Goal: Task Accomplishment & Management: Use online tool/utility

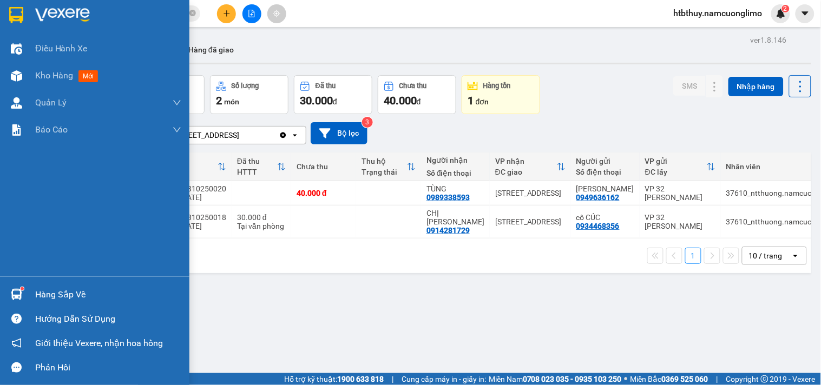
click at [32, 293] on div "Hàng sắp về" at bounding box center [94, 295] width 189 height 24
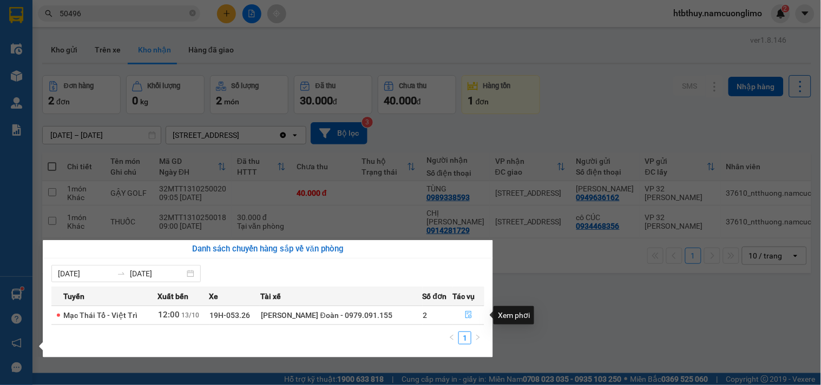
click at [461, 312] on button "button" at bounding box center [469, 315] width 31 height 17
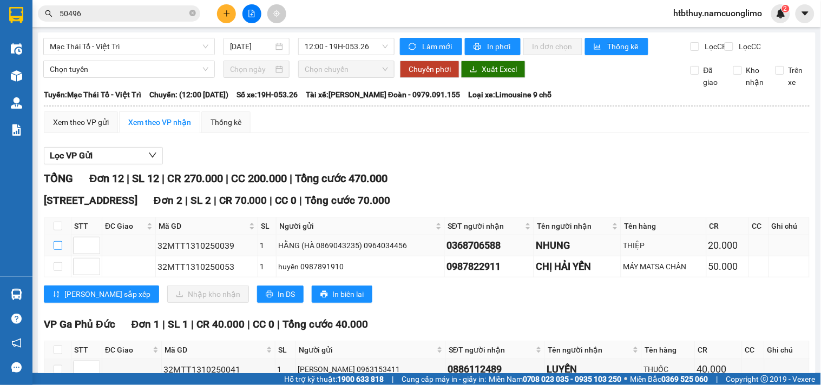
click at [58, 250] on input "checkbox" at bounding box center [58, 245] width 9 height 9
checkbox input "true"
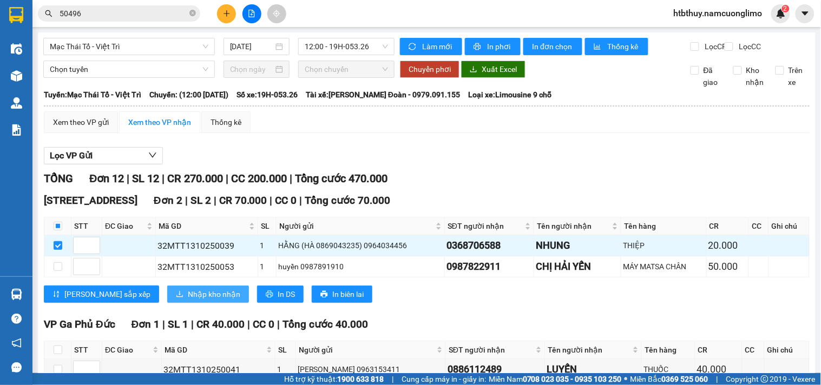
click at [188, 300] on span "Nhập kho nhận" at bounding box center [214, 295] width 53 height 12
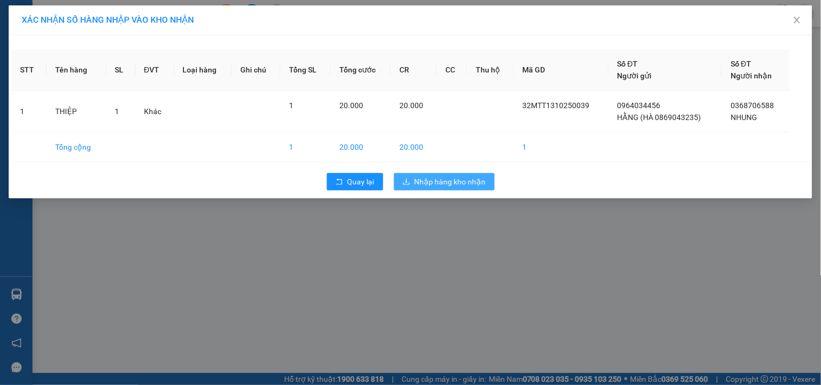
click at [457, 178] on span "Nhập hàng kho nhận" at bounding box center [450, 182] width 71 height 12
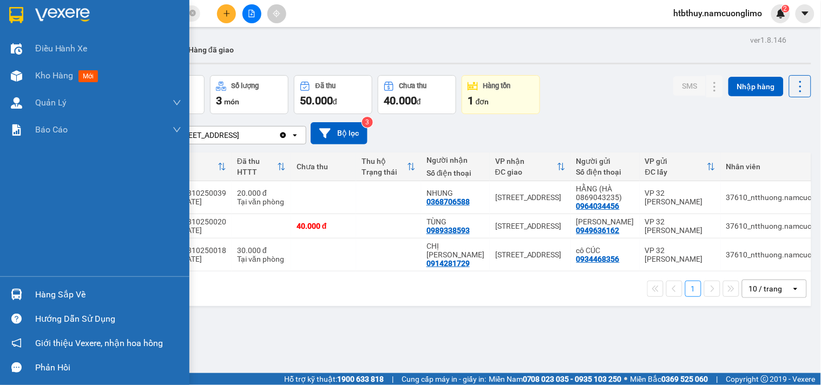
click at [26, 289] on div "Hàng sắp về" at bounding box center [94, 295] width 189 height 24
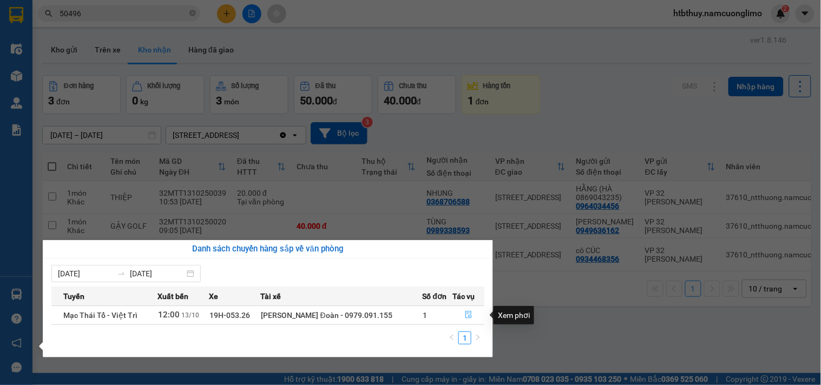
click at [461, 317] on button "button" at bounding box center [469, 315] width 31 height 17
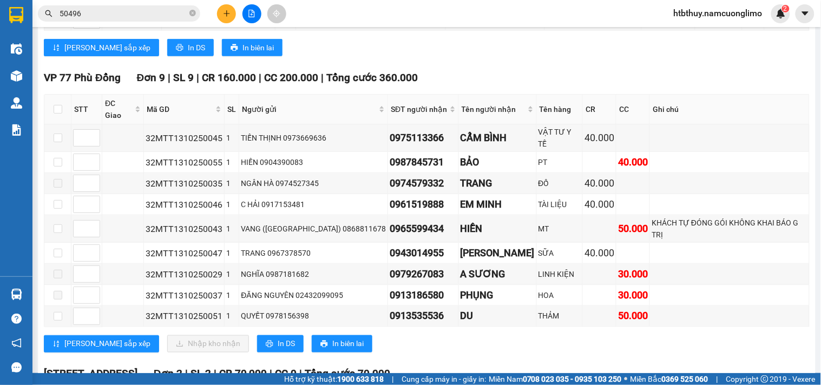
scroll to position [166, 0]
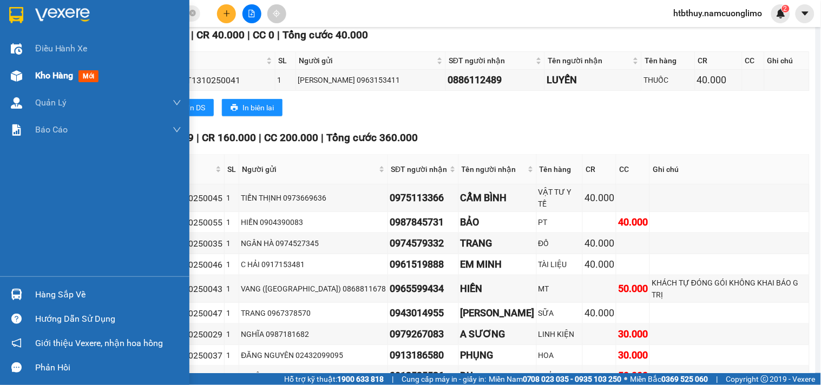
click at [61, 76] on span "Kho hàng" at bounding box center [54, 75] width 38 height 10
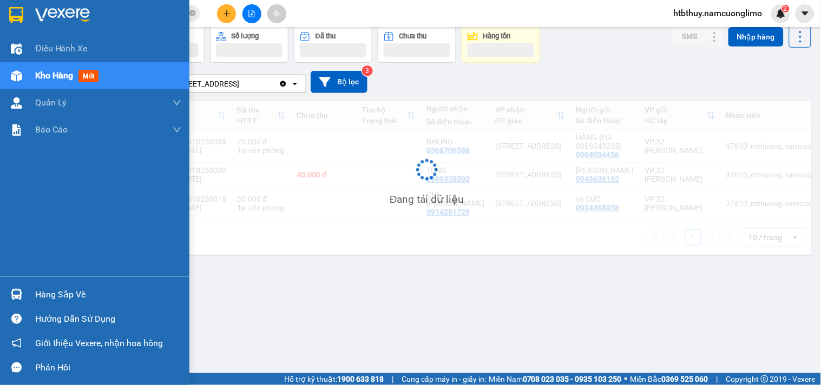
scroll to position [50, 0]
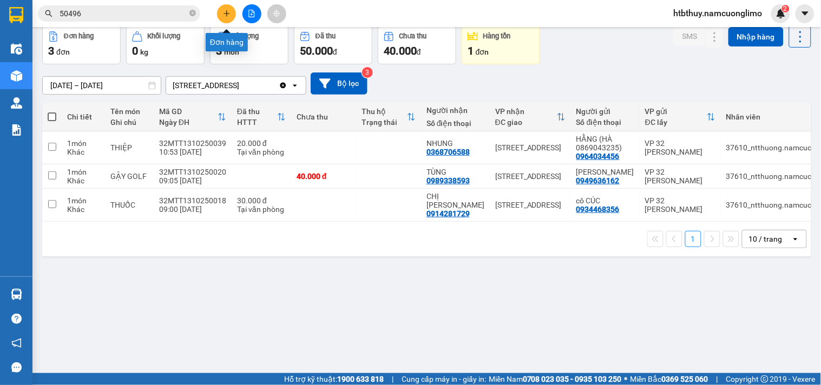
click at [224, 12] on icon "plus" at bounding box center [227, 14] width 8 height 8
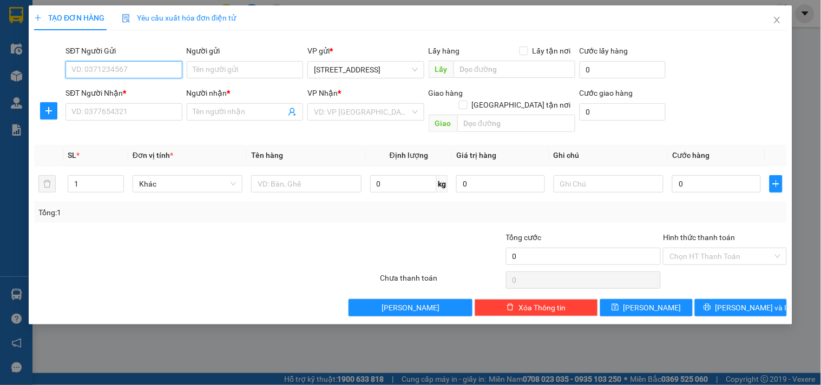
click at [130, 73] on input "SĐT Người Gửi" at bounding box center [124, 69] width 116 height 17
click at [13, 294] on div "TẠO ĐƠN HÀNG Yêu cầu xuất hóa đơn điện tử Transit Pickup Surcharge Ids Transit …" at bounding box center [410, 192] width 821 height 385
click at [454, 335] on div "TẠO ĐƠN HÀNG Yêu cầu xuất hóa đơn điện tử Transit Pickup Surcharge Ids Transit …" at bounding box center [410, 192] width 821 height 385
drag, startPoint x: 454, startPoint y: 335, endPoint x: 777, endPoint y: 17, distance: 453.2
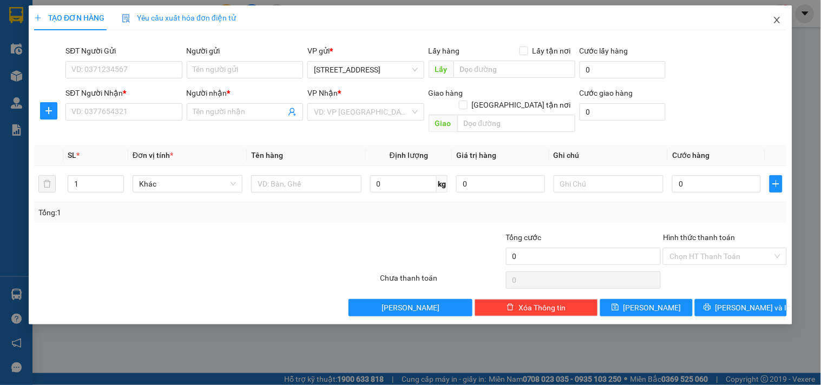
click at [777, 17] on icon "close" at bounding box center [777, 20] width 9 height 9
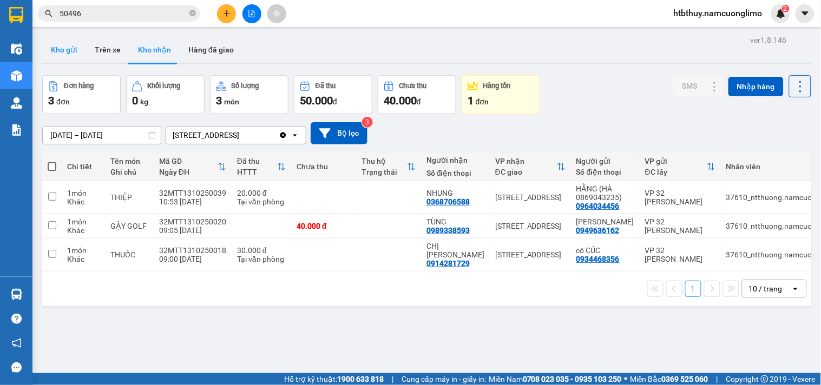
click at [64, 47] on button "Kho gửi" at bounding box center [64, 50] width 44 height 26
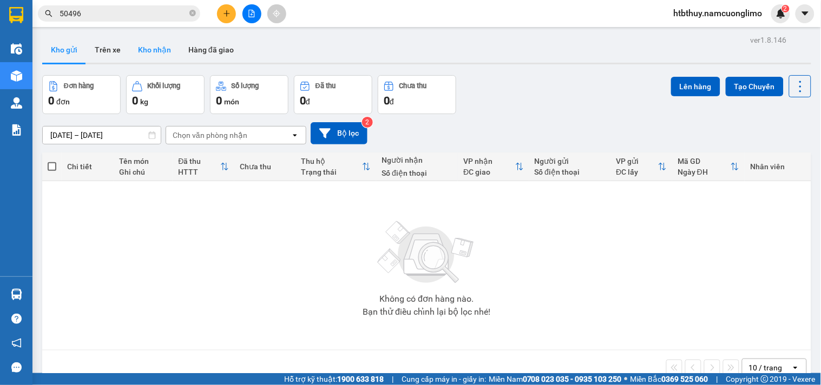
click at [150, 50] on button "Kho nhận" at bounding box center [154, 50] width 50 height 26
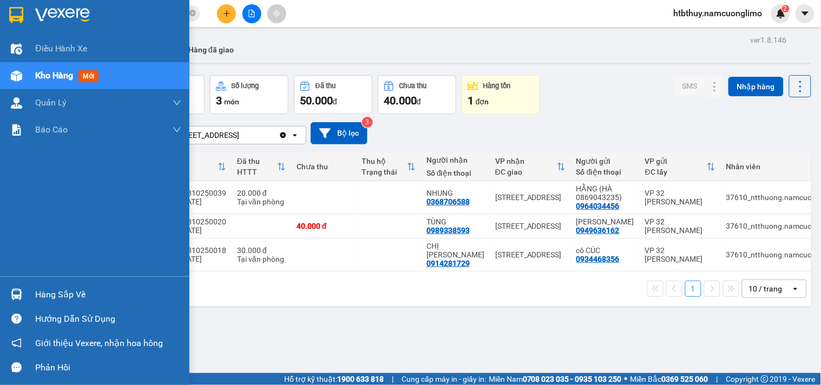
click at [19, 291] on img at bounding box center [16, 294] width 11 height 11
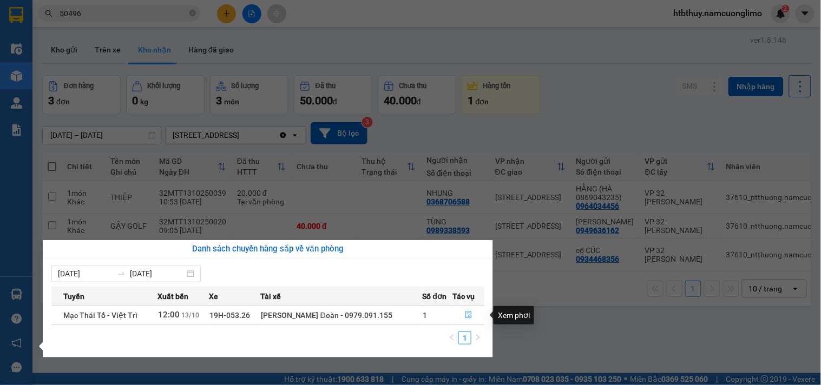
click at [466, 316] on icon "file-done" at bounding box center [469, 315] width 8 height 8
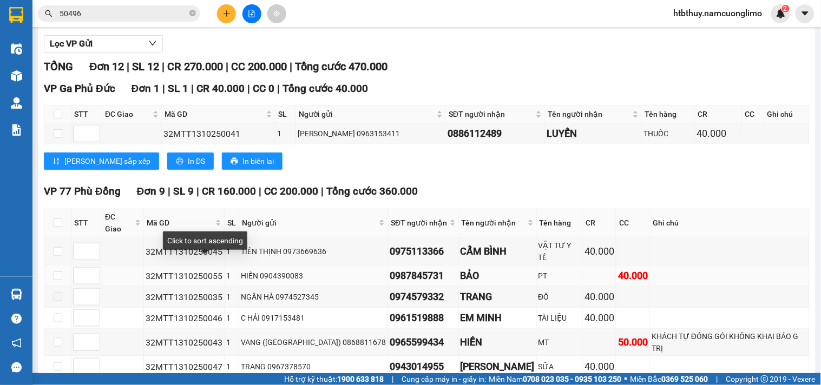
scroll to position [45, 0]
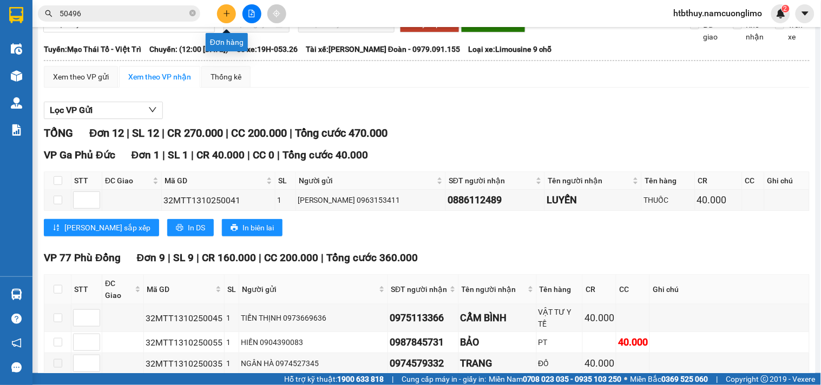
click at [225, 11] on icon "plus" at bounding box center [227, 14] width 8 height 8
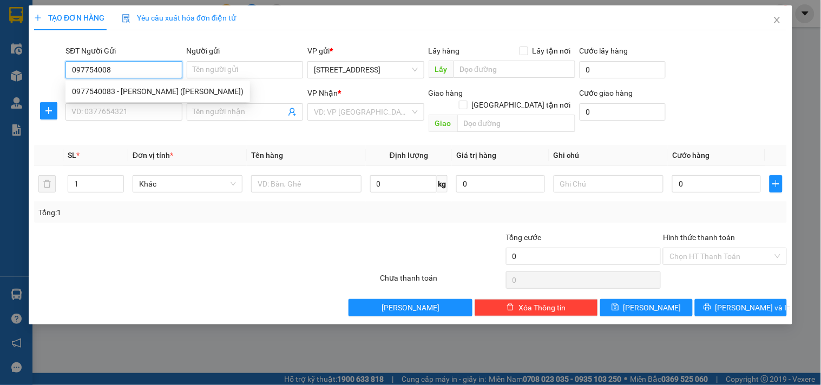
type input "0977540083"
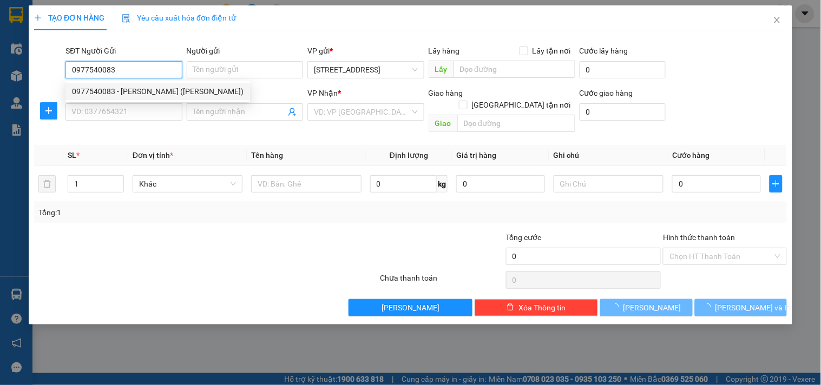
click at [142, 86] on div "0977540083 - [PERSON_NAME] ([PERSON_NAME])" at bounding box center [158, 92] width 172 height 12
type input "[PERSON_NAME] ([PERSON_NAME])"
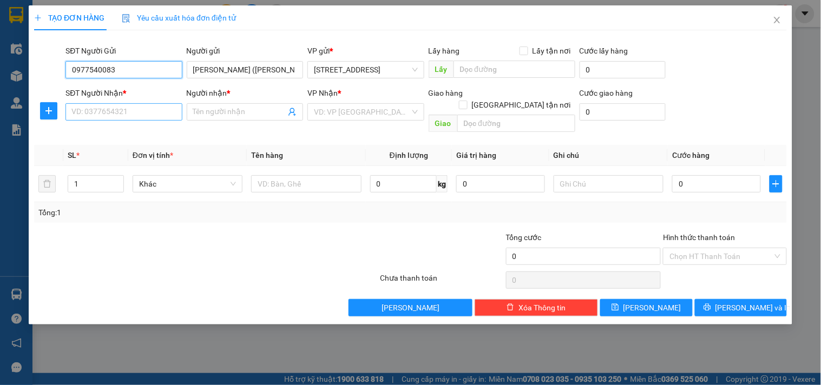
type input "0977540083"
click at [145, 107] on input "SĐT Người Nhận *" at bounding box center [124, 111] width 116 height 17
type input "0988781566"
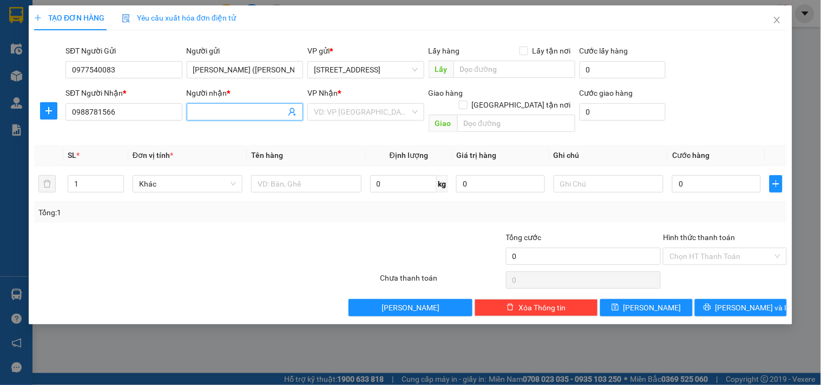
click at [245, 110] on input "Người nhận *" at bounding box center [239, 112] width 93 height 12
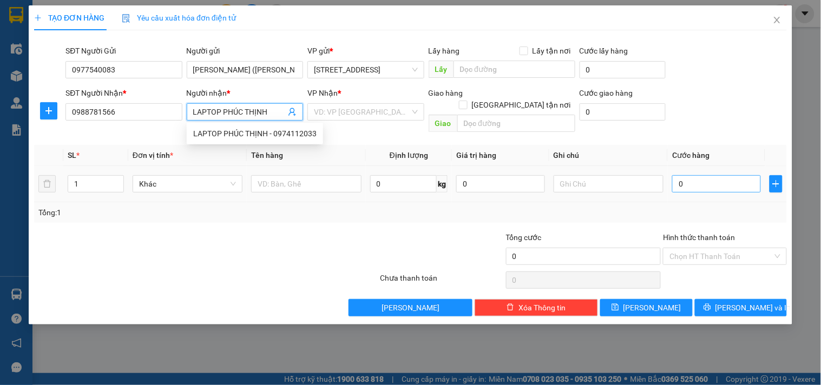
type input "LAPTOP PHÚC THỊNH"
click at [729, 175] on input "0" at bounding box center [716, 183] width 89 height 17
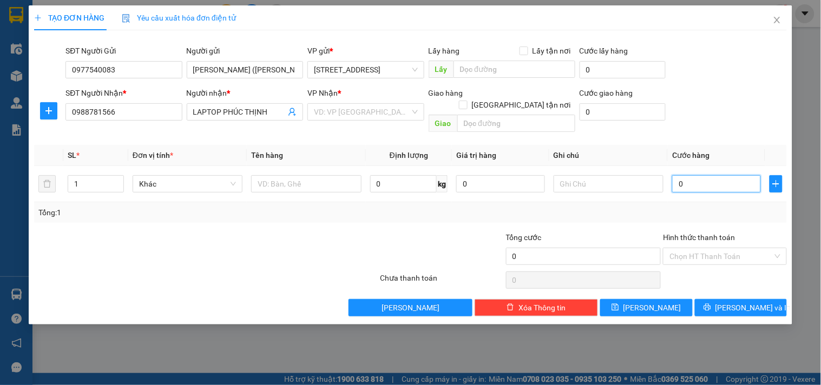
type input "5"
type input "50"
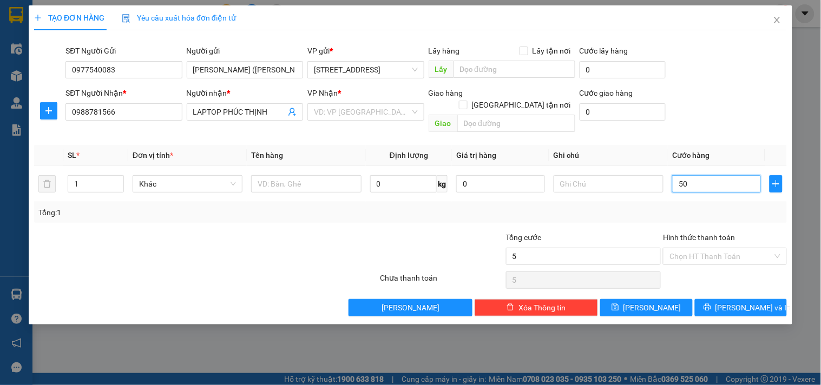
type input "50"
type input "50.000"
click at [730, 299] on button "[PERSON_NAME] và In" at bounding box center [741, 307] width 92 height 17
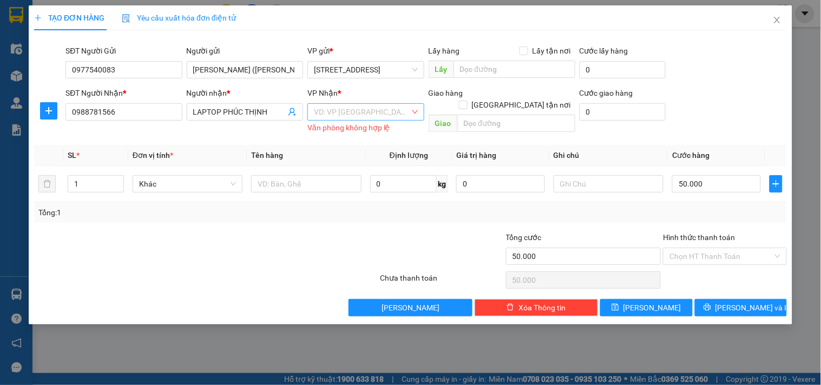
click at [361, 104] on input "search" at bounding box center [362, 112] width 96 height 16
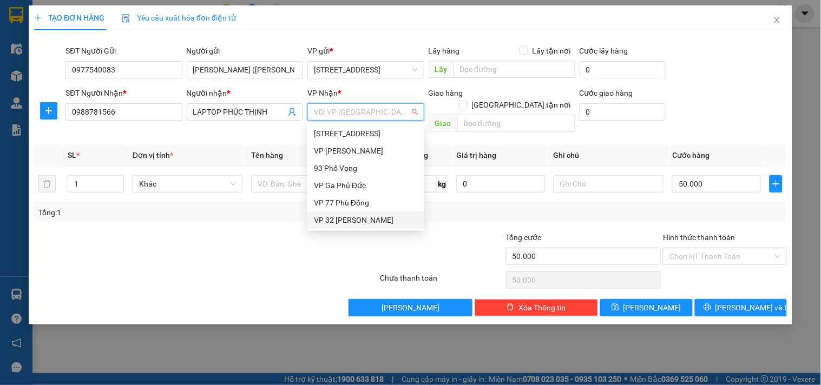
click at [341, 218] on div "VP 32 [PERSON_NAME]" at bounding box center [366, 220] width 104 height 12
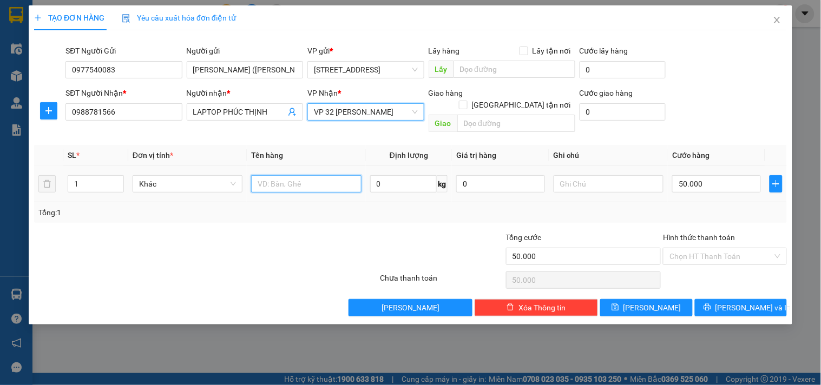
click at [302, 175] on input "text" at bounding box center [306, 183] width 110 height 17
type input "MT"
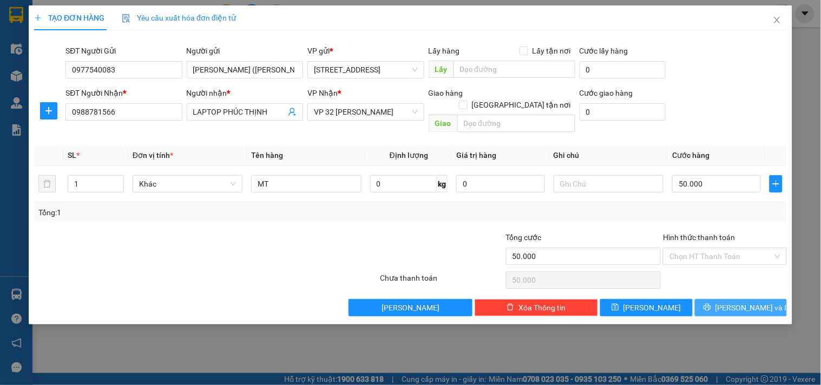
click at [756, 302] on span "[PERSON_NAME] và In" at bounding box center [754, 308] width 76 height 12
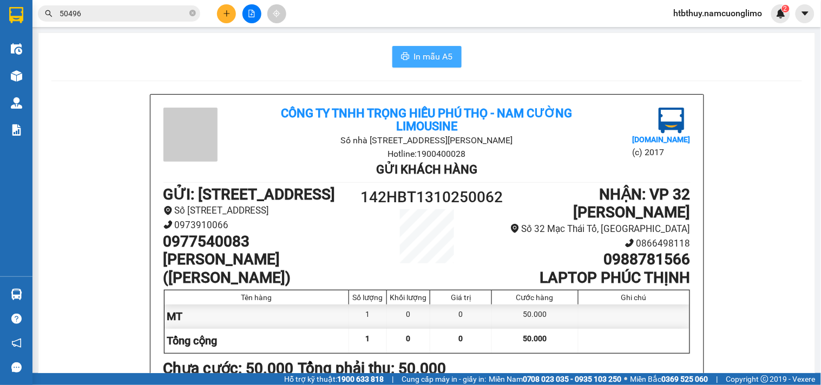
click at [424, 58] on span "In mẫu A5" at bounding box center [433, 57] width 39 height 14
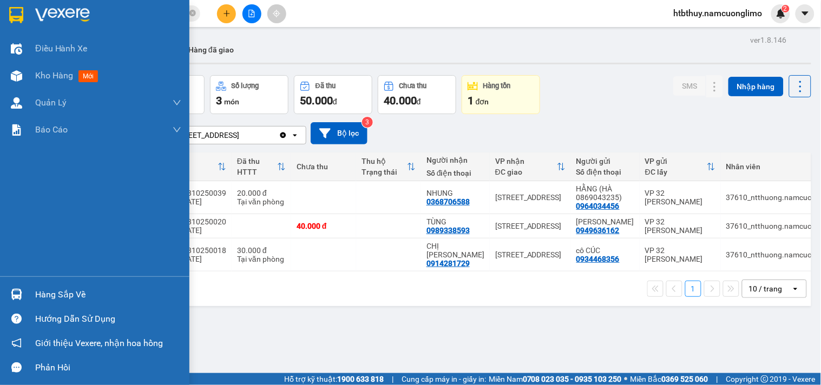
click at [61, 291] on div "Hàng sắp về" at bounding box center [108, 295] width 146 height 16
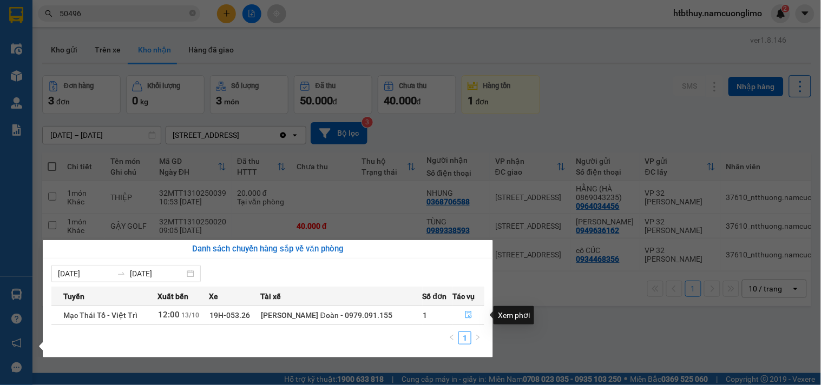
click at [469, 313] on icon "file-done" at bounding box center [469, 315] width 8 height 8
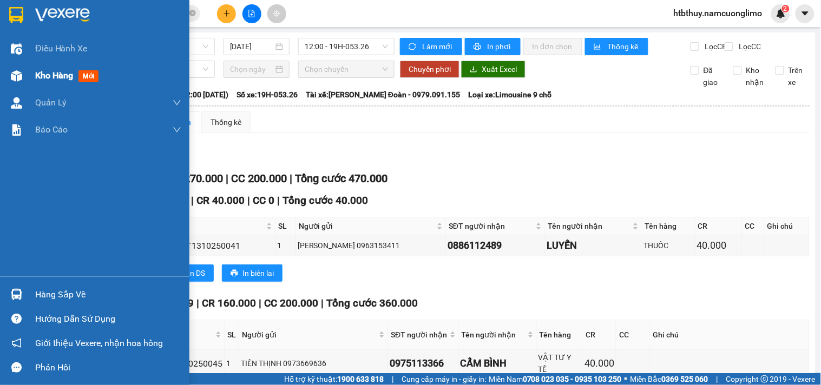
click at [36, 74] on span "Kho hàng" at bounding box center [54, 75] width 38 height 10
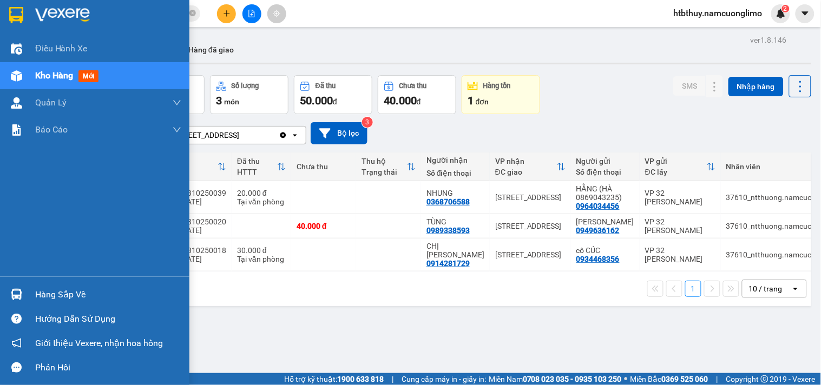
click at [22, 288] on div at bounding box center [16, 294] width 19 height 19
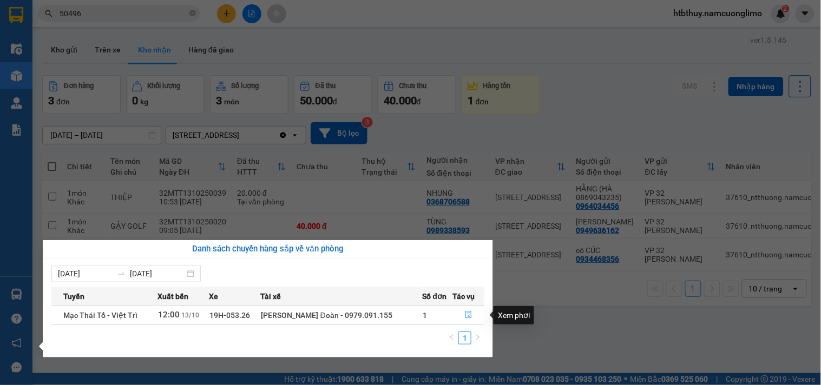
click at [466, 312] on icon "file-done" at bounding box center [469, 315] width 6 height 8
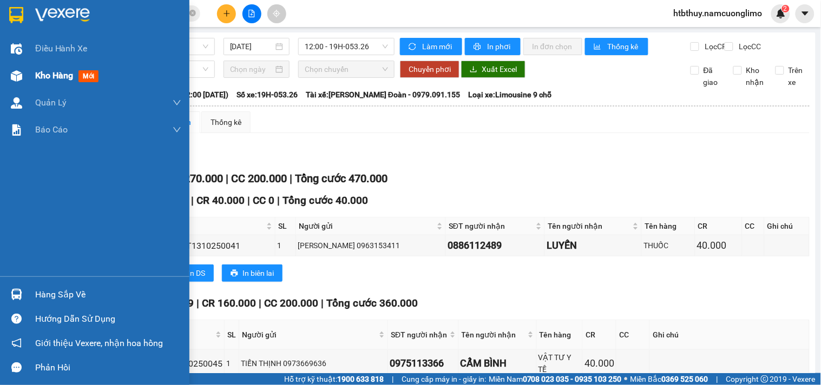
click at [47, 77] on span "Kho hàng" at bounding box center [54, 75] width 38 height 10
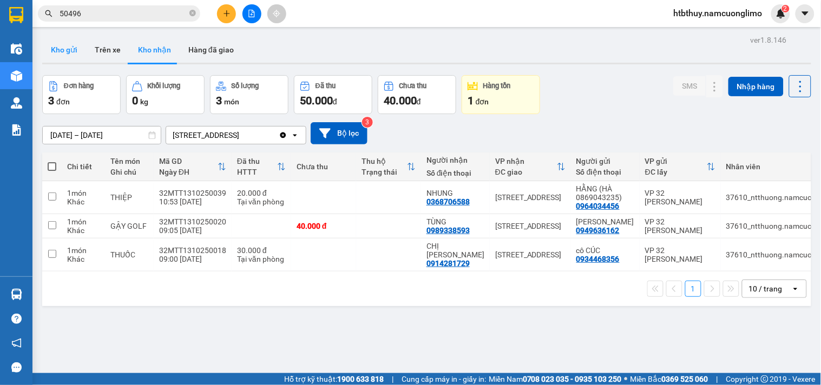
click at [71, 47] on button "Kho gửi" at bounding box center [64, 50] width 44 height 26
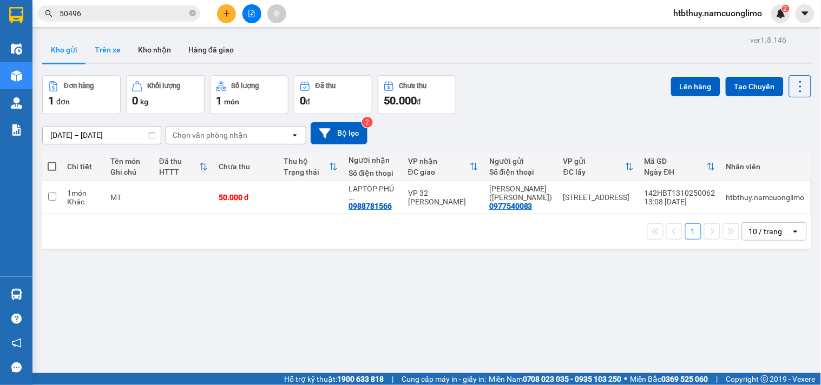
click at [111, 50] on button "Trên xe" at bounding box center [107, 50] width 43 height 26
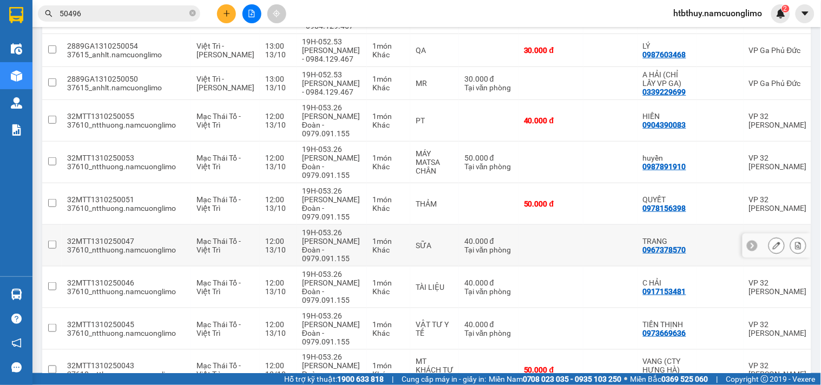
scroll to position [120, 0]
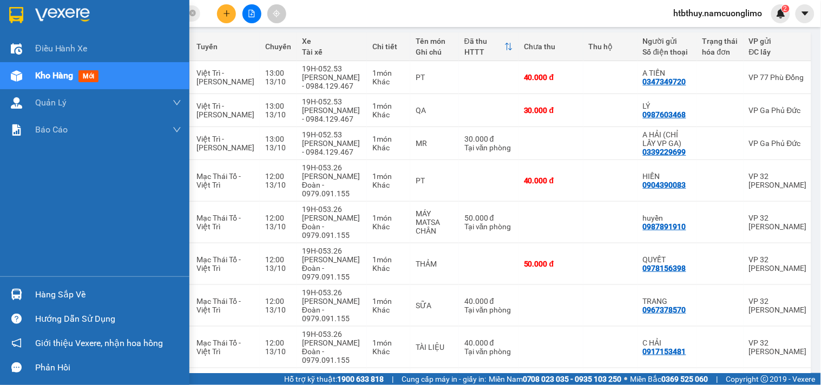
click at [25, 297] on div at bounding box center [16, 294] width 19 height 19
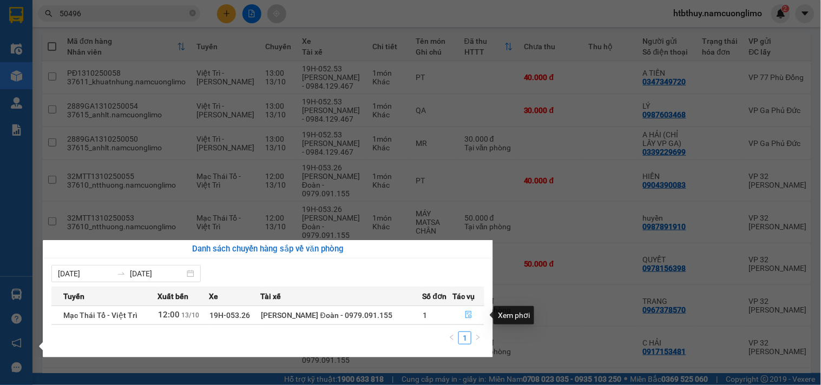
click at [461, 314] on button "button" at bounding box center [469, 315] width 31 height 17
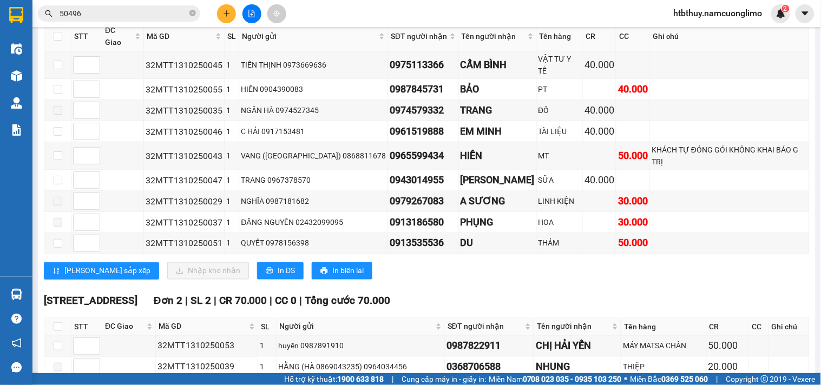
scroll to position [300, 0]
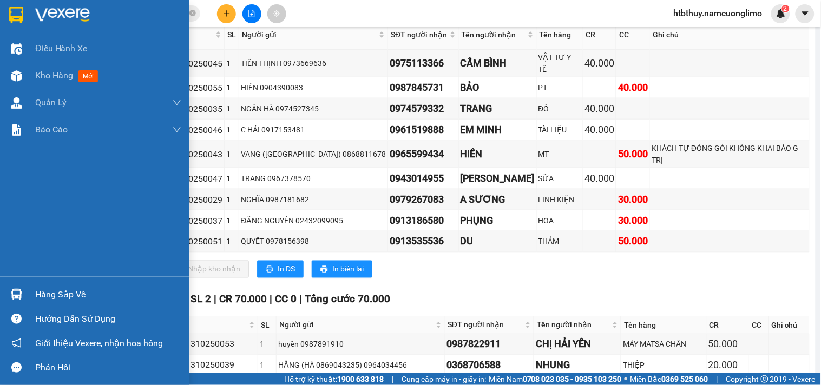
click at [20, 287] on div at bounding box center [16, 294] width 19 height 19
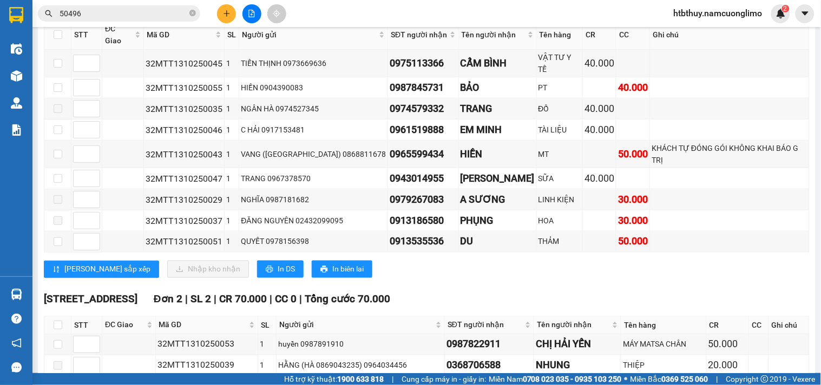
click at [540, 277] on section "Kết quả tìm kiếm ( 41 ) Bộ lọc Mã ĐH Trạng thái Món hàng Tổng cước Chưa cước Ng…" at bounding box center [410, 192] width 821 height 385
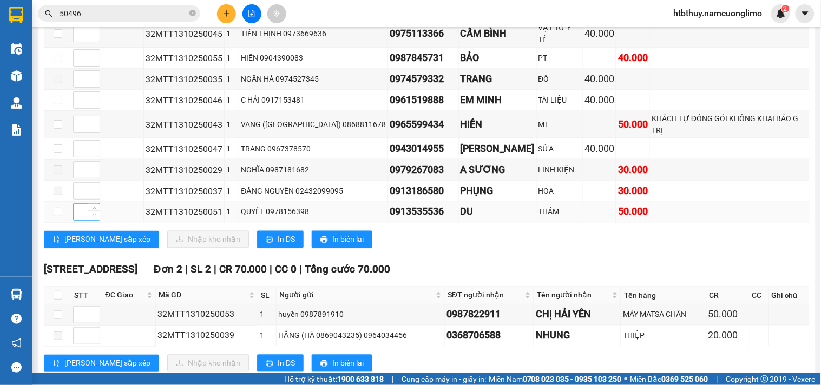
scroll to position [346, 0]
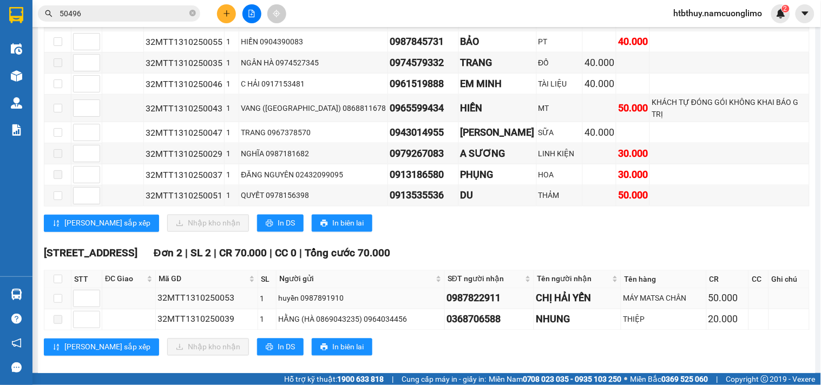
click at [62, 289] on td at bounding box center [57, 299] width 27 height 21
click at [58, 294] on input "checkbox" at bounding box center [58, 298] width 9 height 9
checkbox input "true"
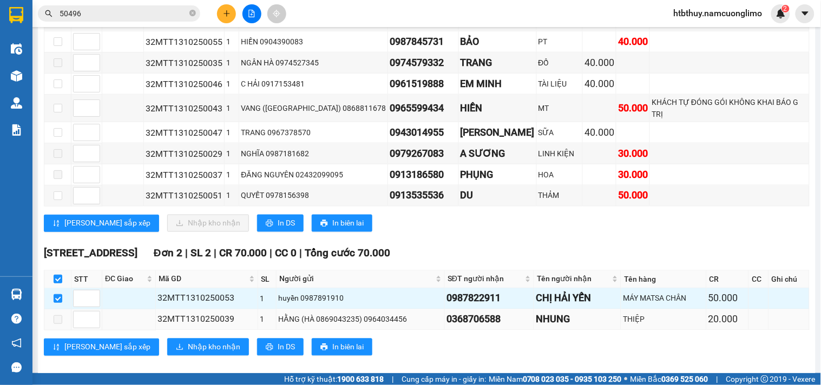
click at [60, 316] on span at bounding box center [58, 320] width 9 height 9
click at [58, 316] on span at bounding box center [58, 320] width 9 height 9
click at [57, 316] on span at bounding box center [58, 320] width 9 height 9
click at [188, 342] on span "Nhập kho nhận" at bounding box center [214, 348] width 53 height 12
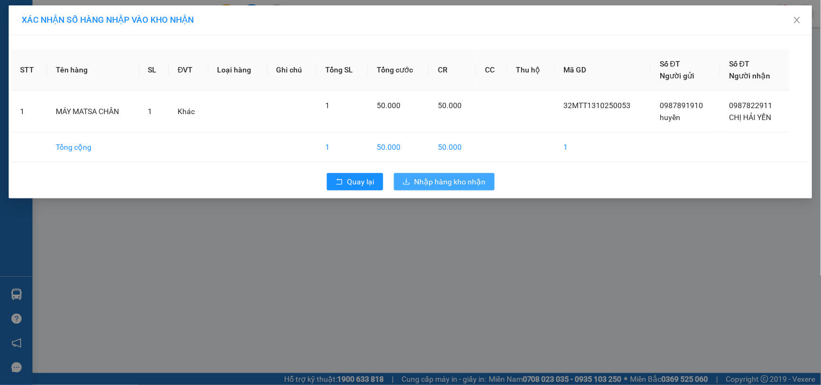
click at [445, 180] on span "Nhập hàng kho nhận" at bounding box center [450, 182] width 71 height 12
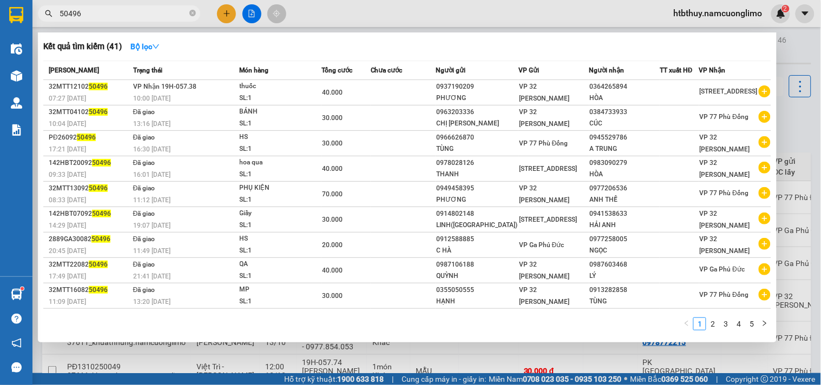
click at [141, 10] on input "50496" at bounding box center [124, 14] width 128 height 12
click at [137, 8] on input "50496" at bounding box center [124, 14] width 128 height 12
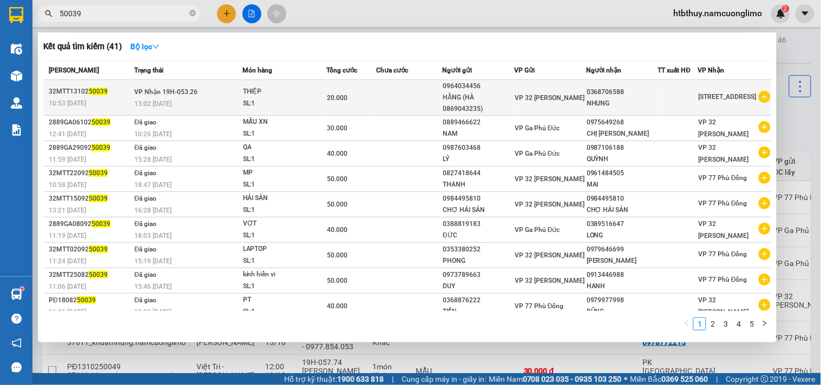
type input "50039"
click at [399, 90] on td at bounding box center [409, 98] width 67 height 36
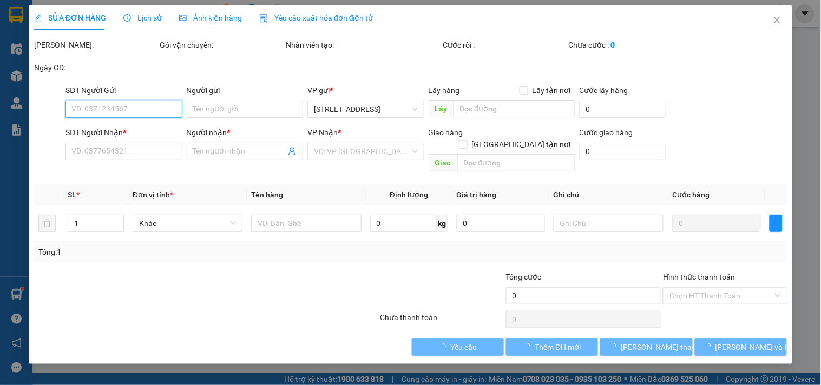
type input "0964034456"
type input "HẰNG (HÀ 0869043235)"
type input "0368706588"
type input "NHUNG"
type input "20.000"
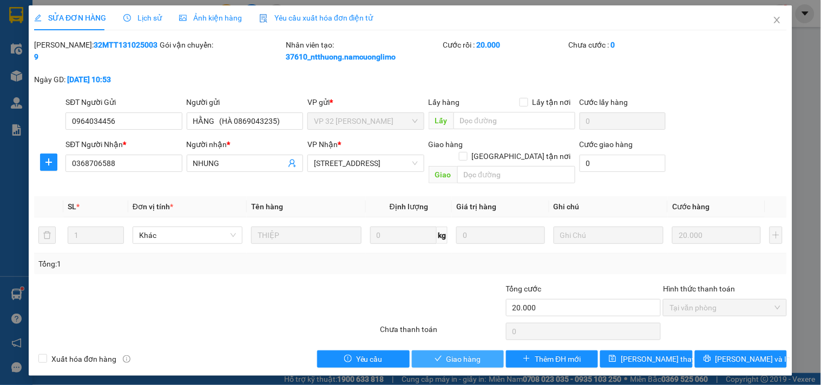
click at [469, 353] on span "Giao hàng" at bounding box center [464, 359] width 35 height 12
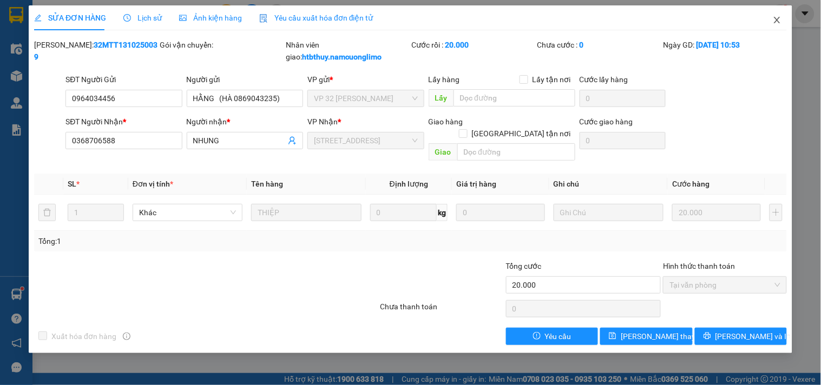
click at [776, 22] on icon "close" at bounding box center [777, 20] width 6 height 6
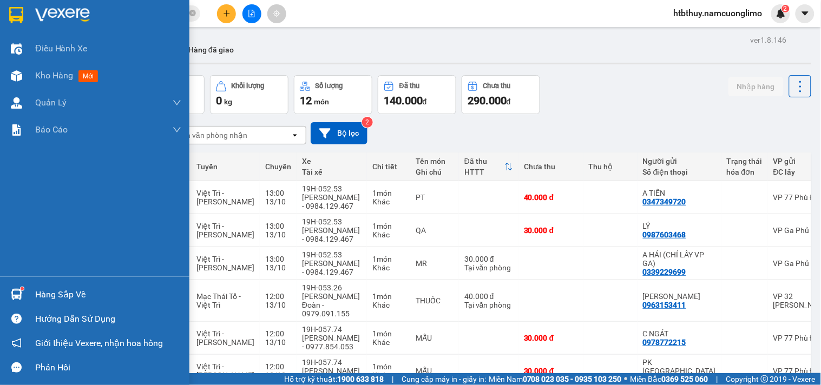
click at [24, 290] on div at bounding box center [16, 294] width 19 height 19
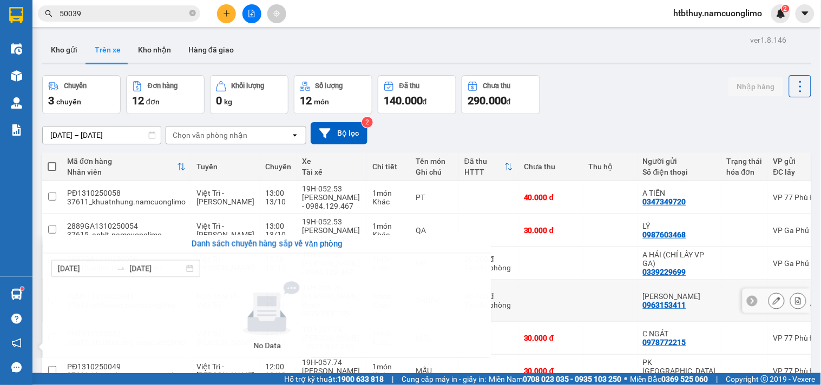
click at [561, 298] on section "Kết quả tìm kiếm ( 41 ) Bộ lọc Mã ĐH Trạng thái Món hàng Tổng cước Chưa cước Ng…" at bounding box center [410, 192] width 821 height 385
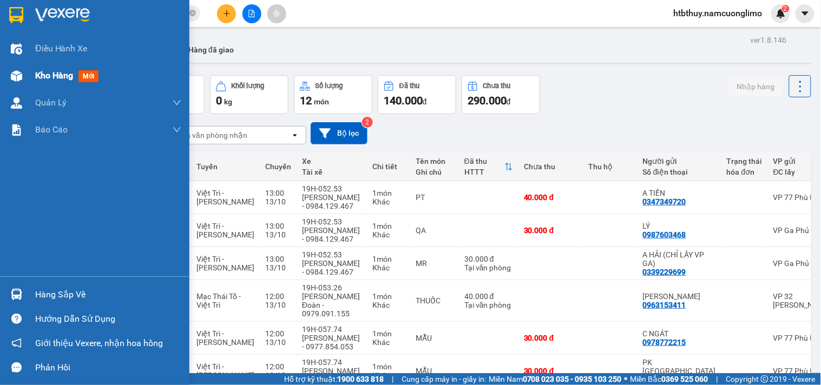
click at [35, 70] on span "Kho hàng" at bounding box center [54, 75] width 38 height 10
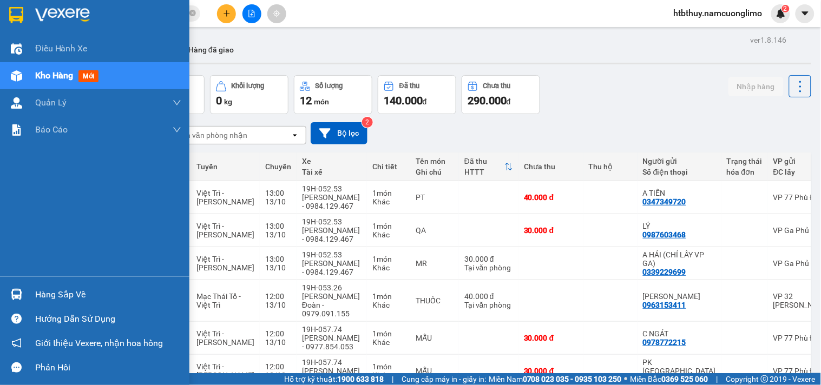
click at [22, 296] on div at bounding box center [16, 294] width 19 height 19
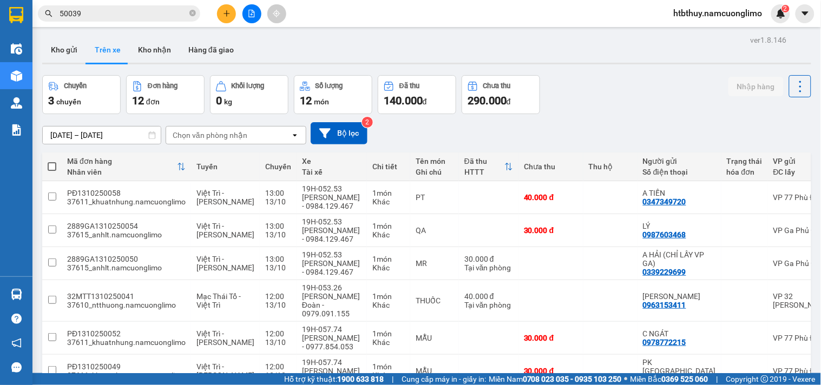
click at [618, 100] on section "Kết quả tìm kiếm ( 41 ) Bộ lọc Mã ĐH Trạng thái Món hàng Tổng cước Chưa cước Ng…" at bounding box center [410, 192] width 821 height 385
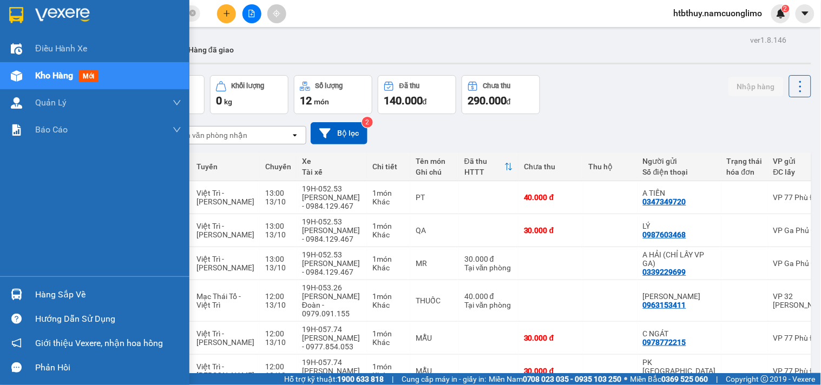
click at [39, 77] on span "Kho hàng" at bounding box center [54, 75] width 38 height 10
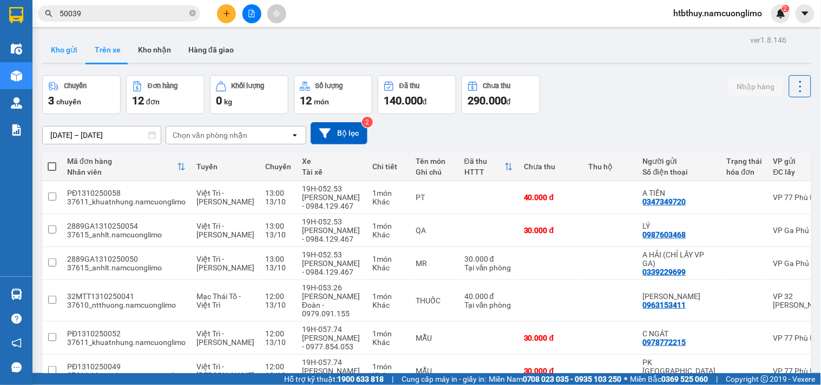
click at [60, 50] on button "Kho gửi" at bounding box center [64, 50] width 44 height 26
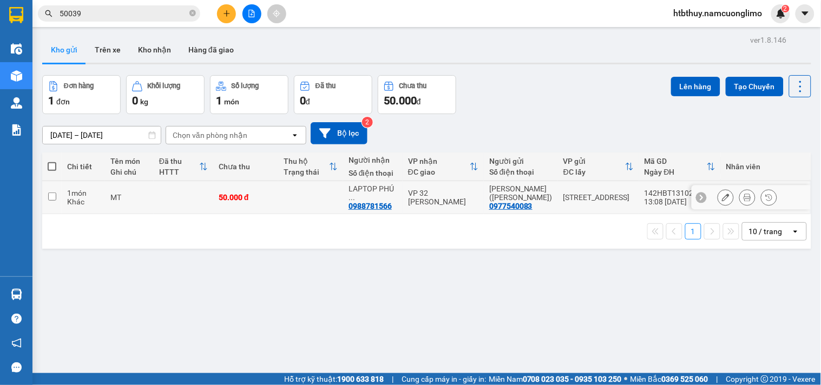
click at [51, 195] on input "checkbox" at bounding box center [52, 197] width 8 height 8
checkbox input "true"
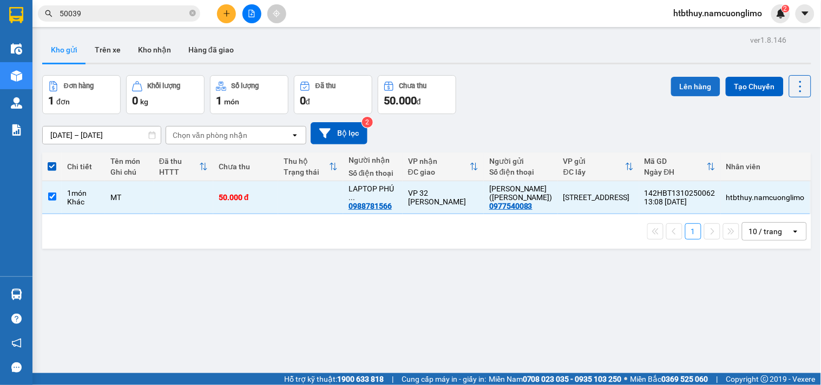
click at [674, 85] on button "Lên hàng" at bounding box center [695, 86] width 49 height 19
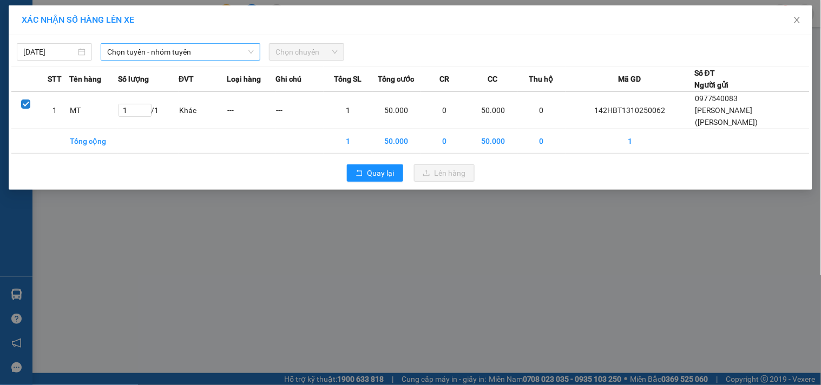
click at [164, 53] on span "Chọn tuyến - nhóm tuyến" at bounding box center [180, 52] width 147 height 16
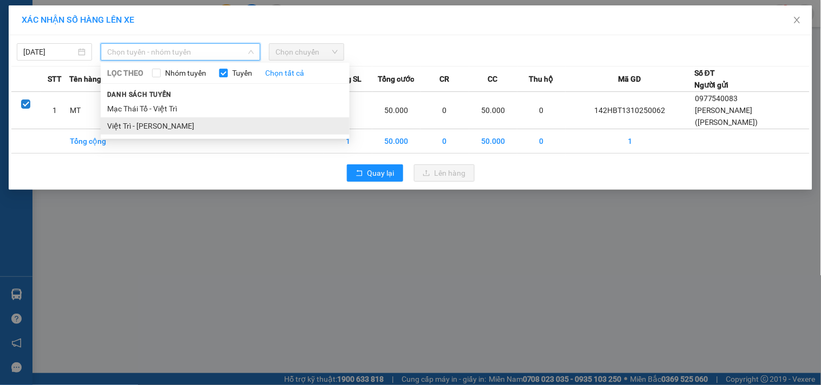
click at [171, 125] on li "Việt Trì - [PERSON_NAME]" at bounding box center [225, 125] width 249 height 17
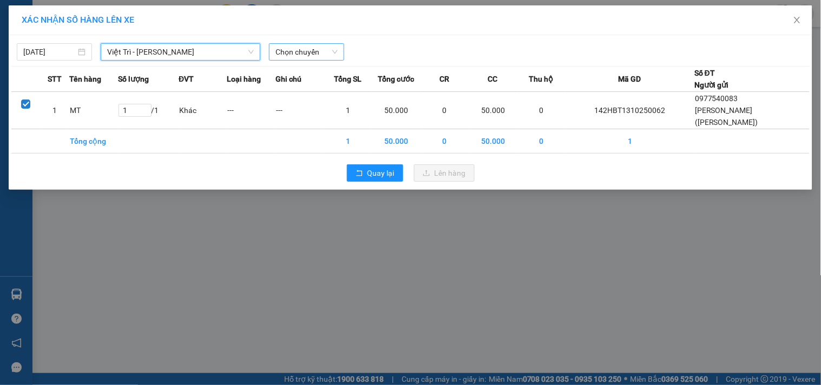
click at [315, 51] on span "Chọn chuyến" at bounding box center [307, 52] width 62 height 16
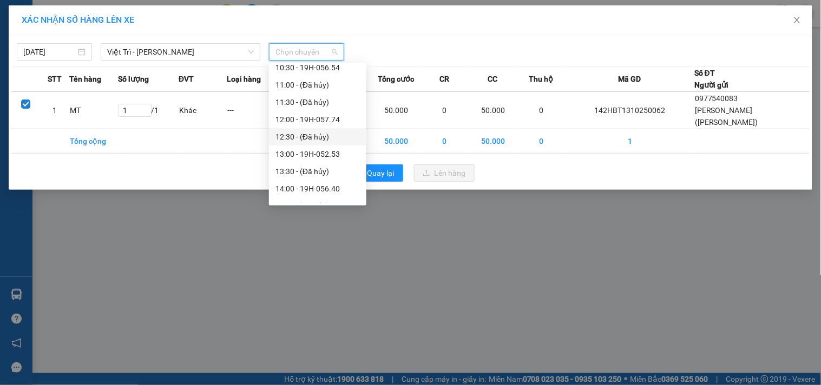
scroll to position [240, 0]
click at [321, 160] on div "14:00 - 19H-056.40" at bounding box center [318, 162] width 84 height 12
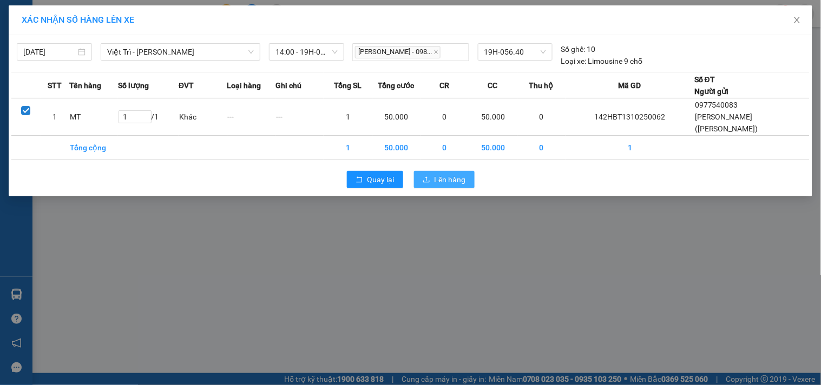
click at [440, 176] on span "Lên hàng" at bounding box center [450, 180] width 31 height 12
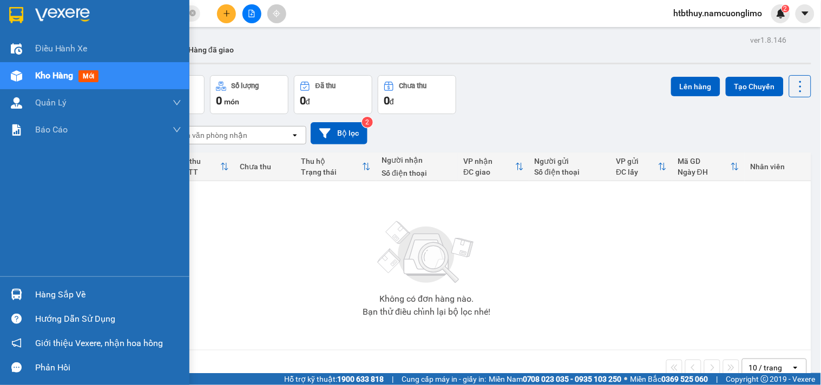
click at [28, 296] on div "Hàng sắp về" at bounding box center [94, 295] width 189 height 24
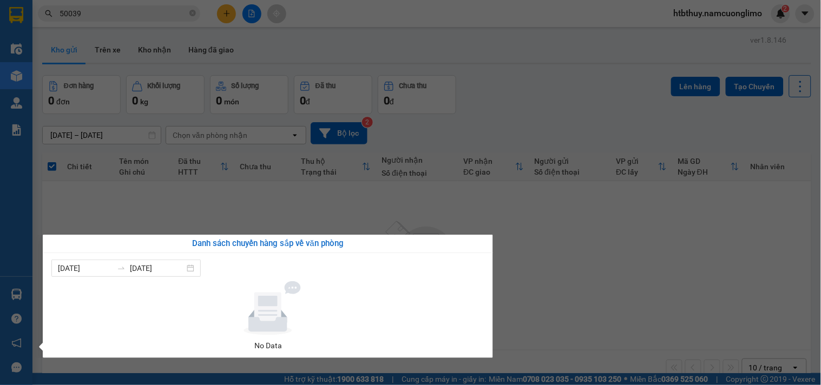
click at [597, 284] on section "Kết quả tìm kiếm ( 41 ) Bộ lọc Mã ĐH Trạng thái Món hàng Tổng cước Chưa cước Ng…" at bounding box center [410, 192] width 821 height 385
